Goal: Task Accomplishment & Management: Manage account settings

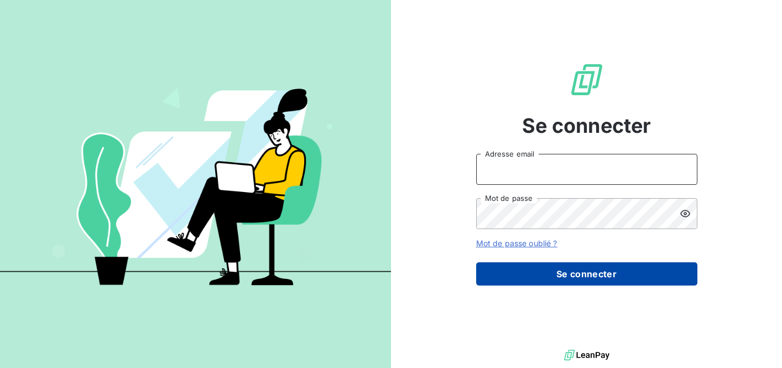
type input "[PERSON_NAME][EMAIL_ADDRESS][DOMAIN_NAME]"
click at [577, 270] on button "Se connecter" at bounding box center [586, 273] width 221 height 23
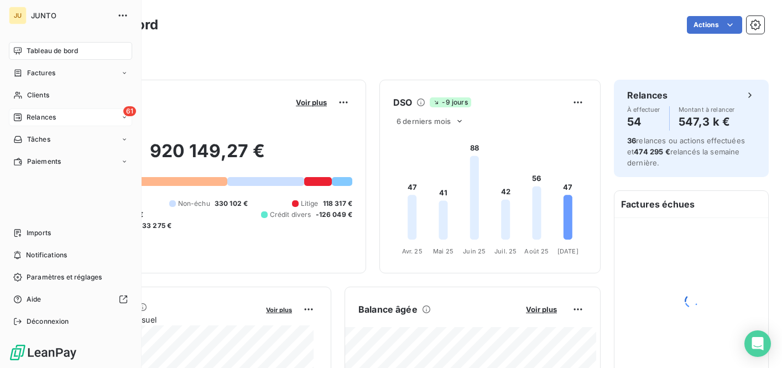
click at [24, 119] on div "Relances" at bounding box center [34, 117] width 43 height 10
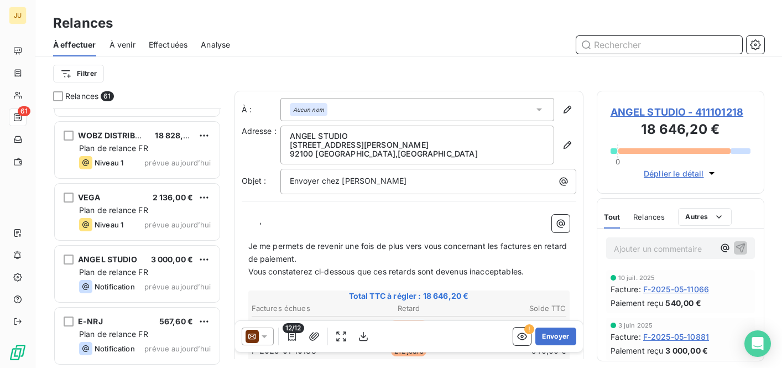
scroll to position [3201, 0]
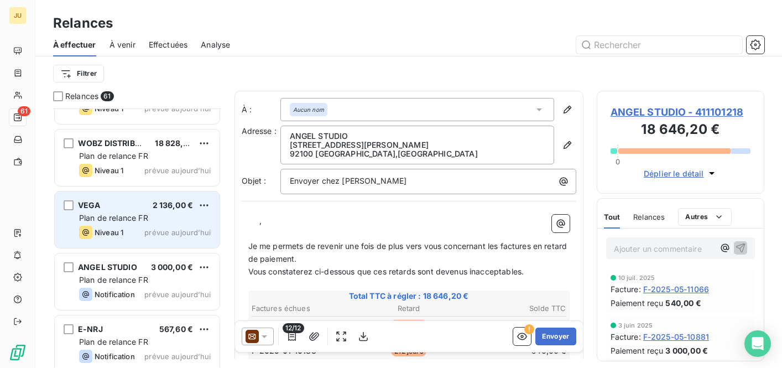
click at [104, 213] on span "Plan de relance FR" at bounding box center [113, 217] width 69 height 9
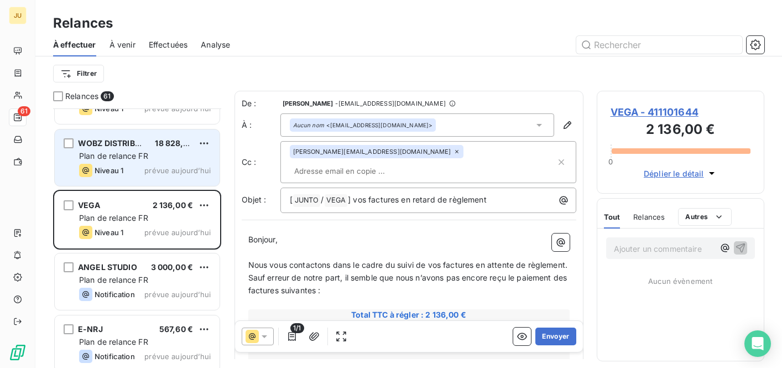
click at [121, 166] on span "Niveau 1" at bounding box center [109, 170] width 29 height 9
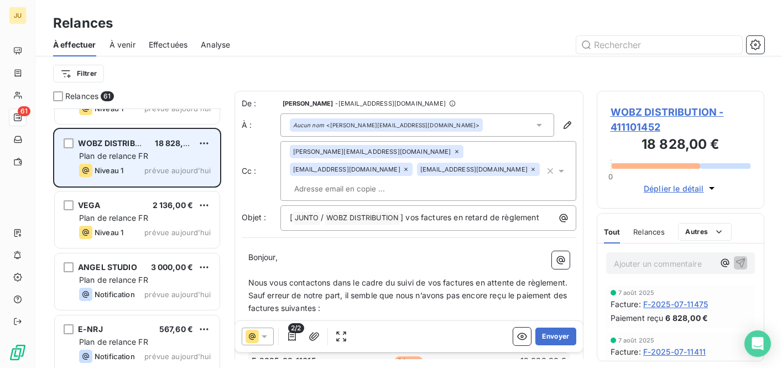
scroll to position [3127, 0]
